Goal: Check status: Check status

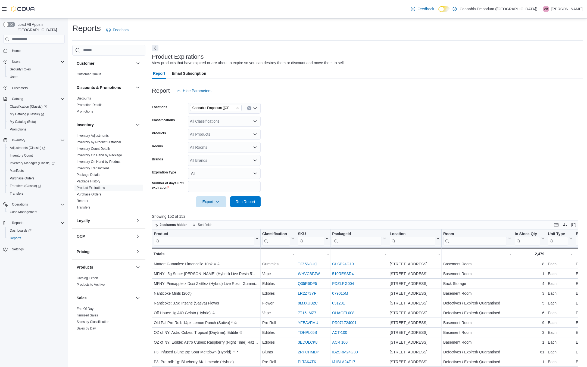
scroll to position [151, 0]
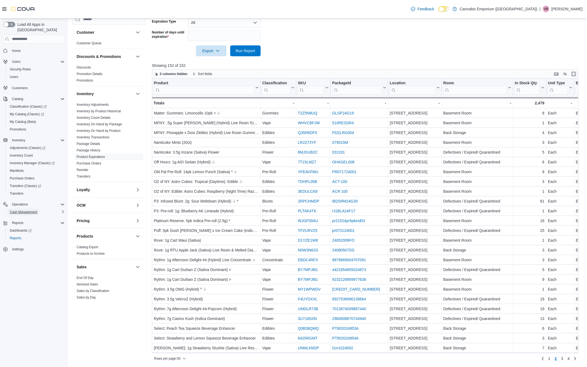
click at [26, 210] on span "Cash Management" at bounding box center [23, 212] width 27 height 4
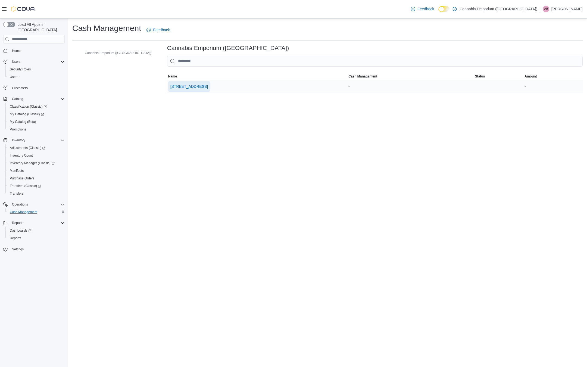
click at [170, 83] on span "[STREET_ADDRESS]" at bounding box center [188, 86] width 37 height 11
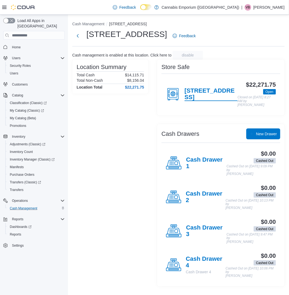
click at [197, 98] on h4 "[STREET_ADDRESS]" at bounding box center [210, 94] width 53 height 14
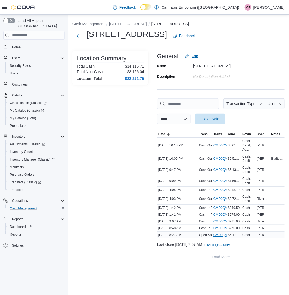
click at [222, 233] on link "CMD0QV-9446 (opens in a new tab or window)" at bounding box center [226, 235] width 26 height 4
click at [219, 229] on link "CMD0QV-9447 (opens in a new tab or window)" at bounding box center [226, 228] width 26 height 4
click at [216, 220] on link "CMD0QV-9448 (opens in a new tab or window)" at bounding box center [226, 221] width 26 height 4
click at [219, 215] on link "CMD0QV-9449 (opens in a new tab or window)" at bounding box center [226, 214] width 26 height 4
click at [221, 207] on link "CMD0QV-9450 (opens in a new tab or window)" at bounding box center [226, 208] width 26 height 4
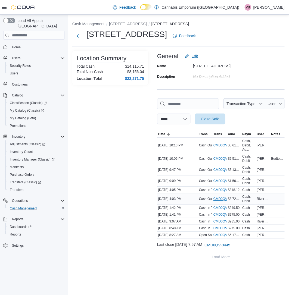
click at [219, 199] on link "CMD0QV-9451 (opens in a new tab or window)" at bounding box center [226, 199] width 26 height 4
click at [217, 189] on link "CMD0QV-9452 (opens in a new tab or window)" at bounding box center [226, 190] width 26 height 4
click at [217, 180] on link "CMD0QV-9453 (opens in a new tab or window)" at bounding box center [226, 181] width 26 height 4
click at [218, 170] on link "CMD0QV-9454 (opens in a new tab or window)" at bounding box center [226, 170] width 26 height 4
click at [220, 158] on link "CMD0QV-9455 (opens in a new tab or window)" at bounding box center [226, 158] width 26 height 4
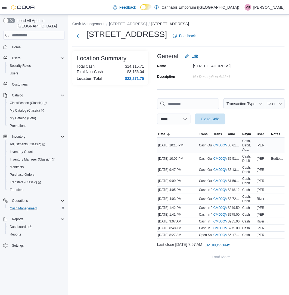
click at [216, 142] on div "CMD0QV-9456 (opens in a new tab or window)" at bounding box center [219, 145] width 14 height 7
click at [216, 143] on link "CMD0QV-9456 (opens in a new tab or window)" at bounding box center [226, 145] width 26 height 4
